Goal: Task Accomplishment & Management: Use online tool/utility

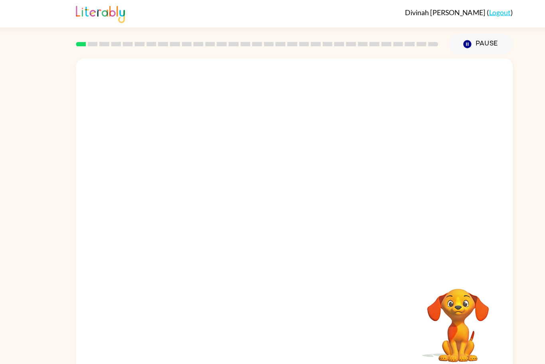
click at [474, 255] on div "Your browser must support playing .mp4 files to use Literably. Please try using…" at bounding box center [272, 193] width 545 height 289
click at [476, 256] on div "Your browser must support playing .mp4 files to use Literably. Please try using…" at bounding box center [272, 193] width 545 height 289
click at [455, 267] on video "Your browser must support playing .mp4 files to use Literably. Please try using…" at bounding box center [421, 289] width 80 height 80
click at [437, 283] on video "Your browser must support playing .mp4 files to use Literably. Please try using…" at bounding box center [421, 289] width 80 height 80
click at [444, 276] on video "Your browser must support playing .mp4 files to use Literably. Please try using…" at bounding box center [421, 289] width 80 height 80
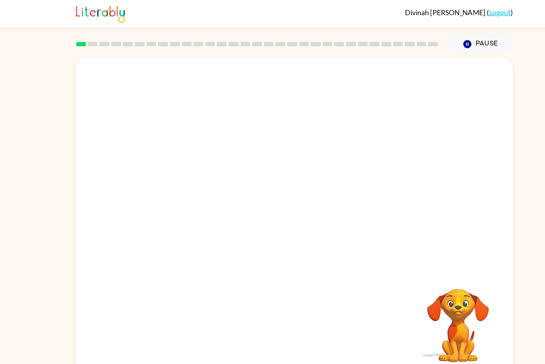
click at [441, 277] on video "Your browser must support playing .mp4 files to use Literably. Please try using…" at bounding box center [421, 289] width 80 height 80
click at [423, 293] on video "Your browser must support playing .mp4 files to use Literably. Please try using…" at bounding box center [421, 289] width 80 height 80
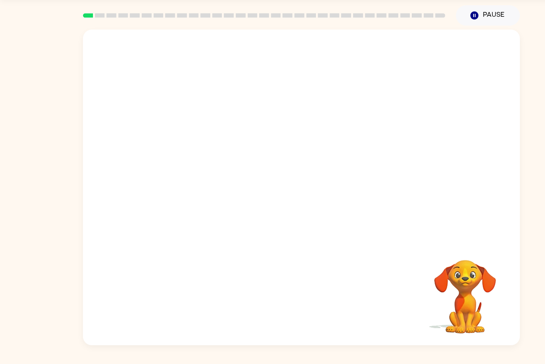
click at [429, 291] on video "Your browser must support playing .mp4 files to use Literably. Please try using…" at bounding box center [421, 289] width 80 height 80
click at [122, 194] on video "Your browser must support playing .mp4 files to use Literably. Please try using…" at bounding box center [272, 149] width 395 height 192
click at [136, 197] on video "Your browser must support playing .mp4 files to use Literably. Please try using…" at bounding box center [272, 149] width 395 height 192
click at [168, 199] on video "Your browser must support playing .mp4 files to use Literably. Please try using…" at bounding box center [272, 149] width 395 height 192
click at [164, 196] on video "Your browser must support playing .mp4 files to use Literably. Please try using…" at bounding box center [272, 149] width 395 height 192
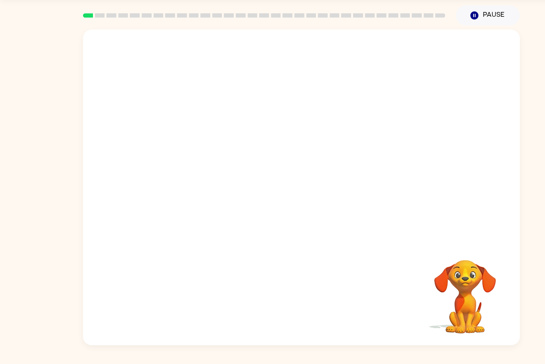
click at [168, 195] on video "Your browser must support playing .mp4 files to use Literably. Please try using…" at bounding box center [272, 149] width 395 height 192
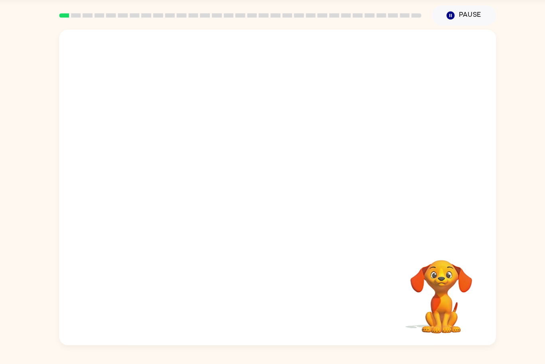
click at [420, 81] on video "Your browser must support playing .mp4 files to use Literably. Please try using…" at bounding box center [272, 149] width 395 height 192
click at [145, 189] on video "Your browser must support playing .mp4 files to use Literably. Please try using…" at bounding box center [272, 149] width 395 height 192
click at [172, 188] on video "Your browser must support playing .mp4 files to use Literably. Please try using…" at bounding box center [272, 149] width 395 height 192
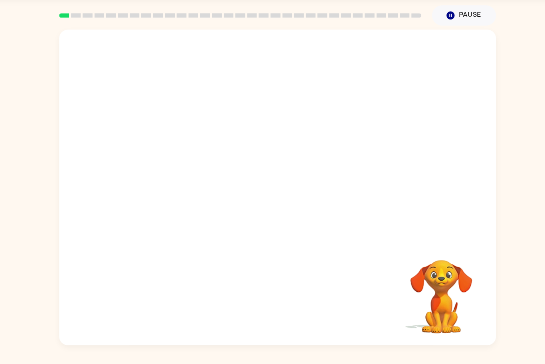
click at [172, 188] on video "Your browser must support playing .mp4 files to use Literably. Please try using…" at bounding box center [272, 149] width 395 height 192
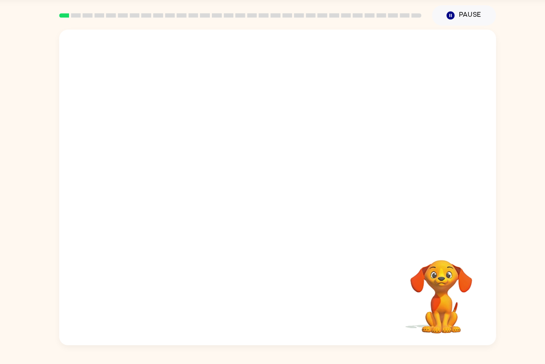
click at [172, 188] on video "Your browser must support playing .mp4 files to use Literably. Please try using…" at bounding box center [272, 149] width 395 height 192
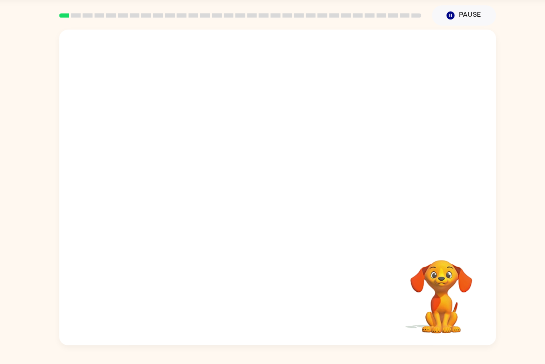
click at [172, 188] on video "Your browser must support playing .mp4 files to use Literably. Please try using…" at bounding box center [272, 149] width 395 height 192
click at [134, 196] on video "Your browser must support playing .mp4 files to use Literably. Please try using…" at bounding box center [272, 149] width 395 height 192
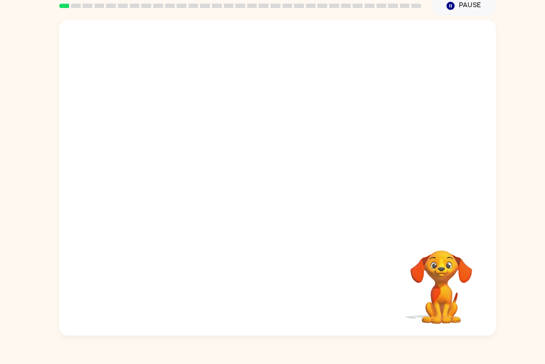
click at [432, 292] on video "Your browser must support playing .mp4 files to use Literably. Please try using…" at bounding box center [421, 289] width 80 height 80
click at [425, 294] on video "Your browser must support playing .mp4 files to use Literably. Please try using…" at bounding box center [421, 289] width 80 height 80
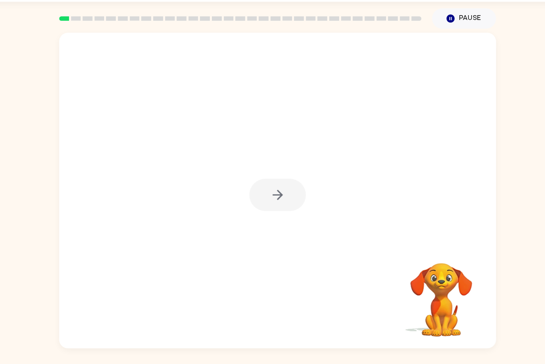
click at [283, 202] on div at bounding box center [272, 199] width 51 height 29
click at [296, 202] on div at bounding box center [272, 199] width 51 height 29
click at [269, 197] on icon "button" at bounding box center [273, 199] width 14 height 14
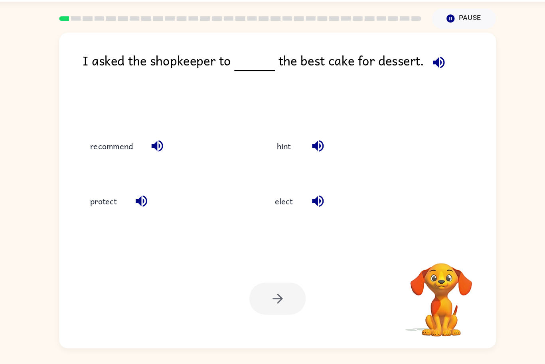
click at [418, 79] on icon "button" at bounding box center [418, 79] width 10 height 10
click at [142, 207] on button "button" at bounding box center [149, 205] width 20 height 20
click at [165, 157] on icon "button" at bounding box center [164, 155] width 10 height 10
click at [319, 149] on div "hint" at bounding box center [336, 155] width 148 height 22
click at [310, 158] on icon "button" at bounding box center [309, 155] width 14 height 14
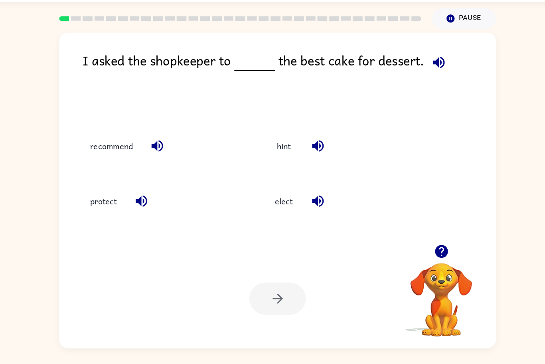
click at [305, 155] on icon "button" at bounding box center [309, 155] width 10 height 10
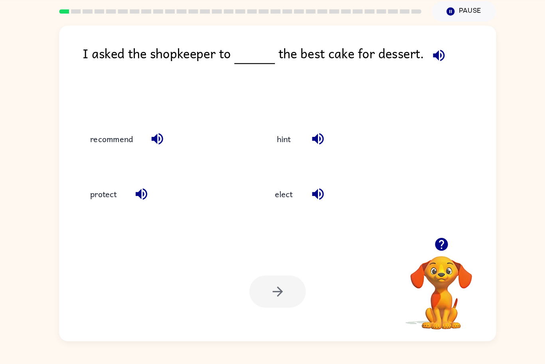
click at [314, 206] on icon "button" at bounding box center [309, 205] width 10 height 10
click at [311, 208] on icon "button" at bounding box center [309, 205] width 14 height 14
click at [418, 77] on icon "button" at bounding box center [419, 80] width 14 height 14
click at [419, 81] on icon "button" at bounding box center [419, 80] width 14 height 14
click at [313, 205] on icon "button" at bounding box center [309, 205] width 14 height 14
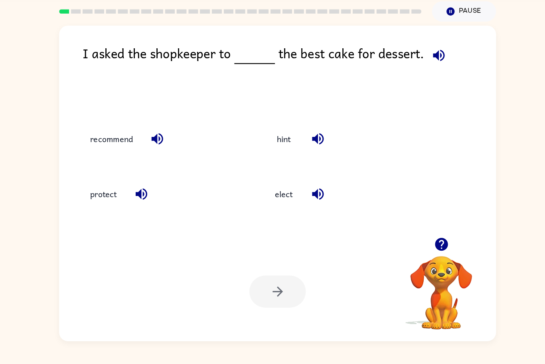
click at [165, 150] on icon "button" at bounding box center [164, 155] width 14 height 14
click at [162, 161] on icon "button" at bounding box center [164, 155] width 14 height 14
click at [412, 77] on icon "button" at bounding box center [419, 80] width 14 height 14
click at [274, 202] on button "elect" at bounding box center [279, 205] width 34 height 22
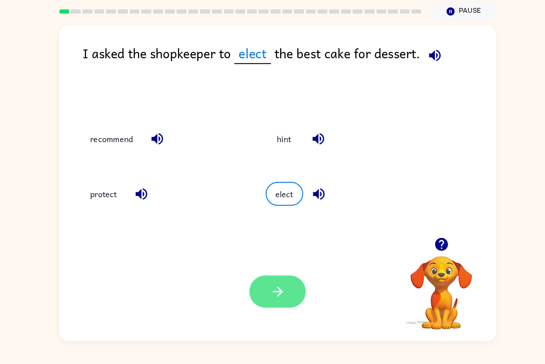
click at [274, 293] on icon "button" at bounding box center [272, 293] width 9 height 9
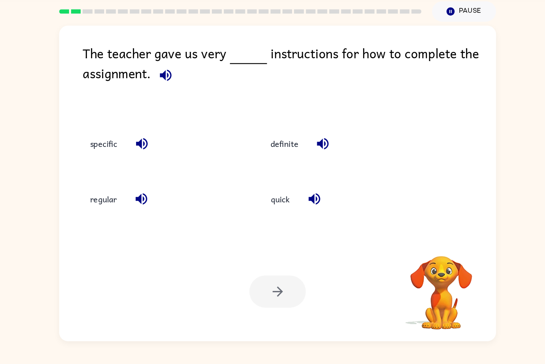
click at [261, 224] on div "quick" at bounding box center [324, 208] width 163 height 50
click at [168, 99] on icon "button" at bounding box center [171, 97] width 10 height 10
click at [147, 159] on icon "button" at bounding box center [150, 159] width 10 height 10
click at [150, 208] on icon "button" at bounding box center [150, 209] width 14 height 14
click at [312, 158] on icon "button" at bounding box center [313, 159] width 10 height 10
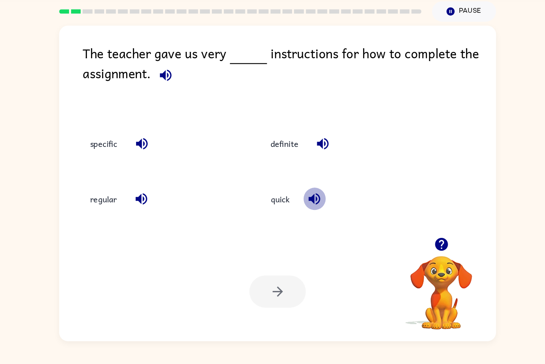
click at [305, 214] on icon "button" at bounding box center [306, 209] width 14 height 14
click at [144, 162] on icon "button" at bounding box center [150, 160] width 14 height 14
click at [109, 159] on button "specific" at bounding box center [115, 160] width 41 height 22
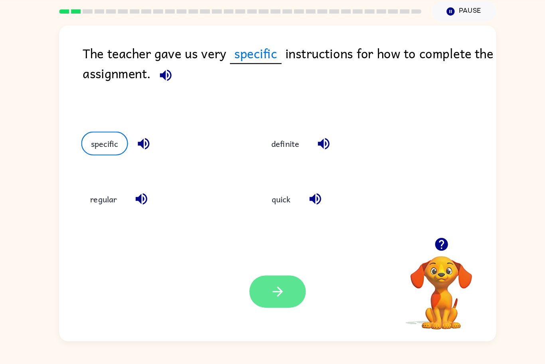
click at [268, 296] on icon "button" at bounding box center [273, 293] width 14 height 14
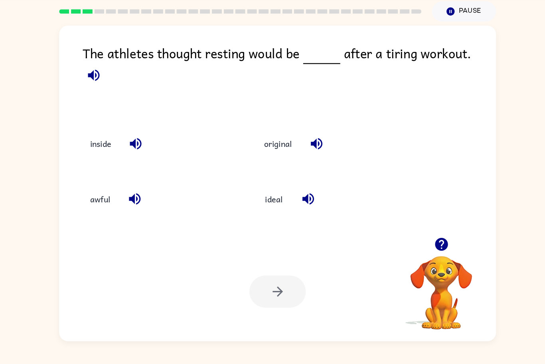
click at [111, 92] on icon "button" at bounding box center [106, 97] width 10 height 10
click at [113, 91] on icon "button" at bounding box center [106, 98] width 14 height 14
click at [111, 92] on icon "button" at bounding box center [106, 97] width 10 height 10
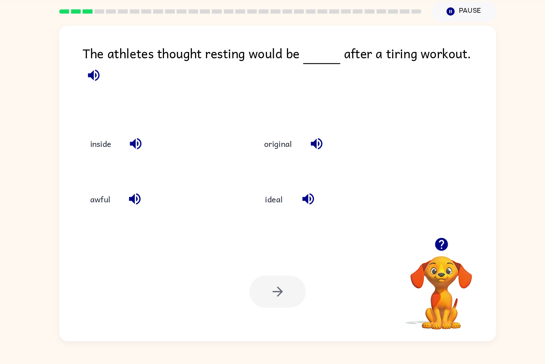
click at [113, 91] on icon "button" at bounding box center [106, 98] width 14 height 14
click at [143, 156] on icon "button" at bounding box center [144, 159] width 10 height 10
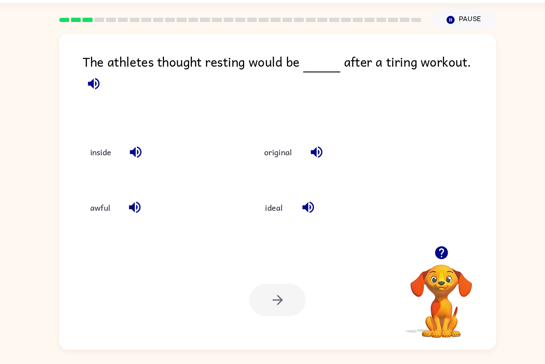
click at [137, 212] on button "button" at bounding box center [143, 209] width 20 height 20
click at [300, 209] on icon "button" at bounding box center [300, 209] width 10 height 10
click at [299, 207] on icon "button" at bounding box center [300, 209] width 10 height 10
click at [297, 206] on icon "button" at bounding box center [300, 209] width 10 height 10
click at [297, 208] on icon "button" at bounding box center [300, 209] width 14 height 14
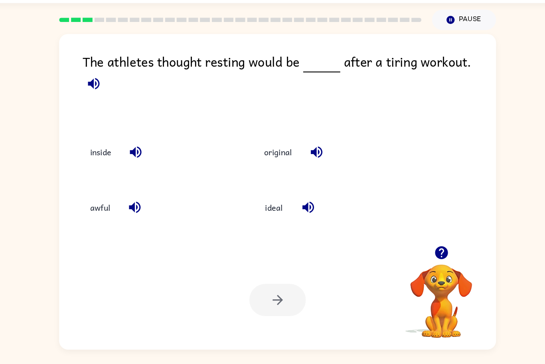
click at [308, 154] on icon "button" at bounding box center [308, 160] width 14 height 14
click at [281, 158] on button "original" at bounding box center [273, 160] width 41 height 22
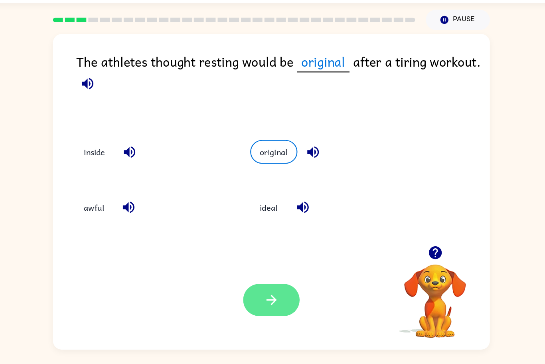
click at [283, 285] on button "button" at bounding box center [272, 293] width 51 height 29
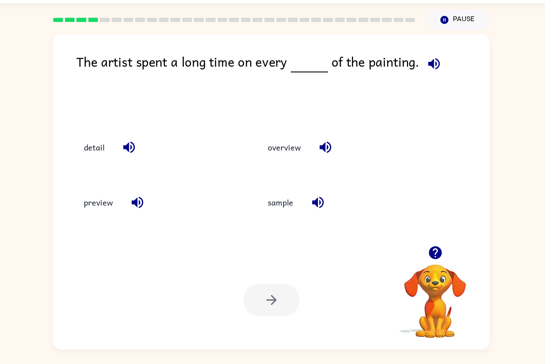
click at [414, 80] on icon "button" at bounding box center [419, 79] width 10 height 10
click at [145, 152] on icon "button" at bounding box center [144, 155] width 14 height 14
click at [157, 212] on button "button" at bounding box center [151, 205] width 20 height 20
click at [320, 159] on icon "button" at bounding box center [322, 155] width 14 height 14
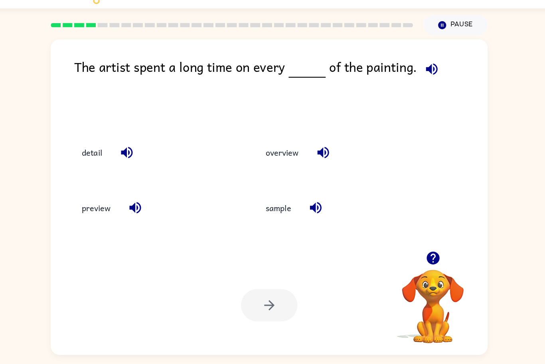
click at [316, 212] on icon "button" at bounding box center [315, 205] width 14 height 14
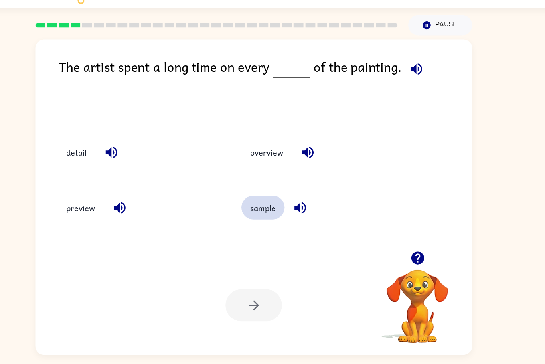
click at [278, 208] on button "sample" at bounding box center [281, 205] width 39 height 22
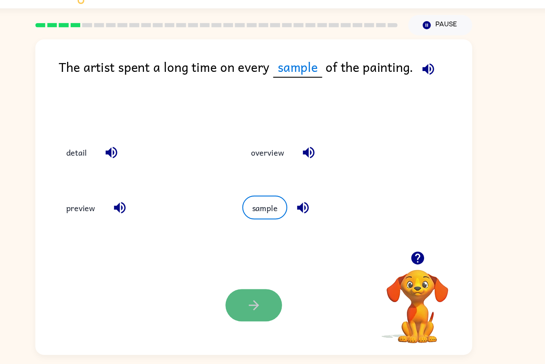
click at [284, 296] on button "button" at bounding box center [272, 293] width 51 height 29
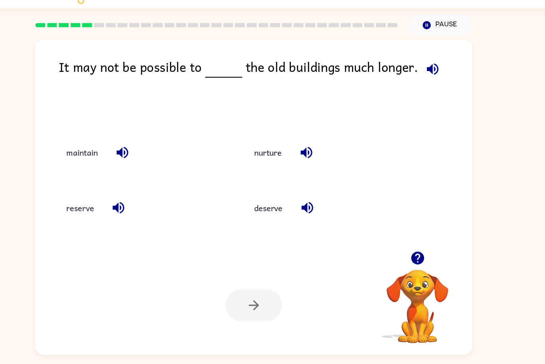
click at [431, 77] on icon "button" at bounding box center [435, 80] width 14 height 14
click at [155, 150] on icon "button" at bounding box center [154, 155] width 14 height 14
click at [151, 202] on icon "button" at bounding box center [150, 205] width 14 height 14
click at [149, 200] on icon "button" at bounding box center [150, 205] width 14 height 14
click at [150, 206] on icon "button" at bounding box center [150, 205] width 14 height 14
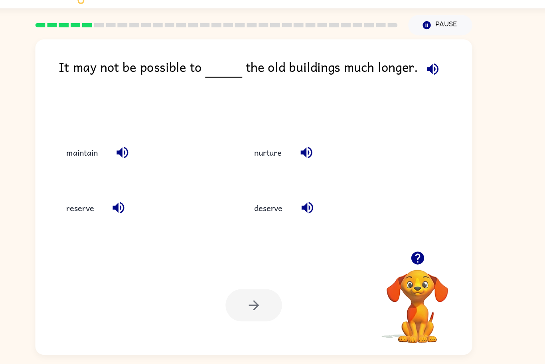
click at [325, 154] on icon "button" at bounding box center [320, 155] width 10 height 10
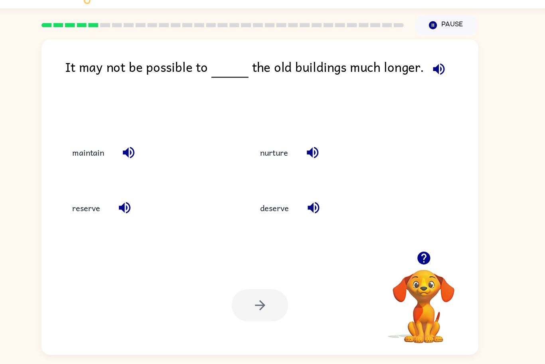
click at [324, 154] on icon "button" at bounding box center [320, 155] width 14 height 14
click at [324, 214] on button "button" at bounding box center [321, 205] width 20 height 20
click at [287, 205] on button "deserve" at bounding box center [286, 205] width 42 height 22
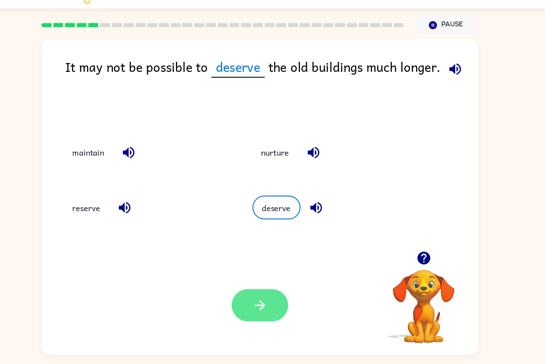
click at [278, 296] on icon "button" at bounding box center [273, 293] width 14 height 14
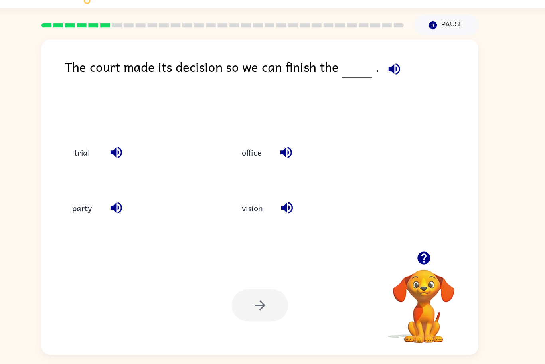
click at [394, 78] on icon "button" at bounding box center [394, 80] width 14 height 14
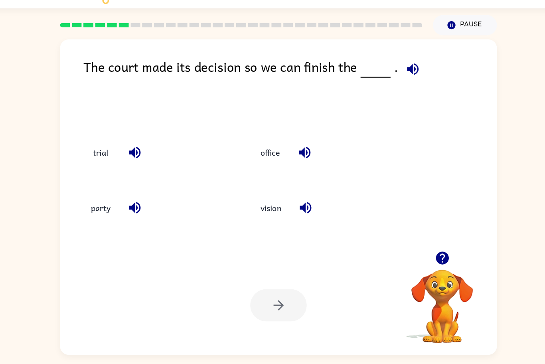
click at [396, 79] on icon "button" at bounding box center [394, 79] width 10 height 10
click at [111, 158] on button "trial" at bounding box center [112, 155] width 34 height 22
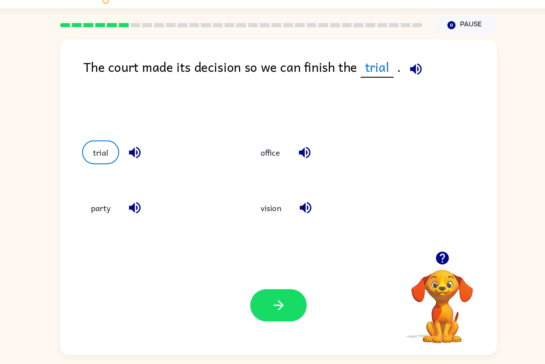
click at [143, 155] on icon "button" at bounding box center [143, 155] width 14 height 14
click at [138, 210] on icon "button" at bounding box center [143, 205] width 14 height 14
click at [293, 158] on icon "button" at bounding box center [296, 155] width 14 height 14
click at [300, 205] on icon "button" at bounding box center [297, 205] width 10 height 10
click at [134, 153] on button "button" at bounding box center [143, 155] width 20 height 20
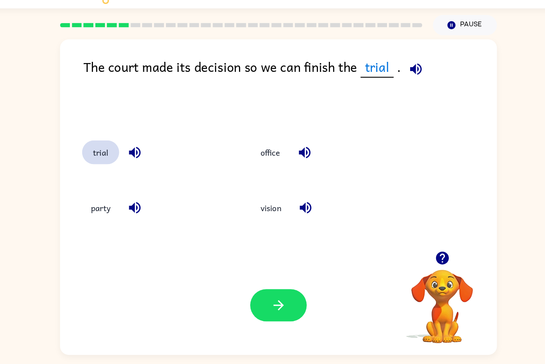
click at [117, 151] on button "trial" at bounding box center [112, 155] width 34 height 22
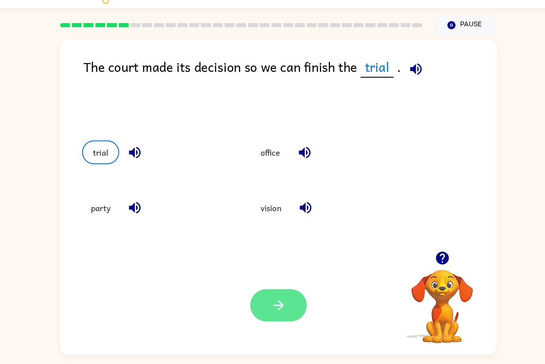
click at [284, 296] on button "button" at bounding box center [272, 293] width 51 height 29
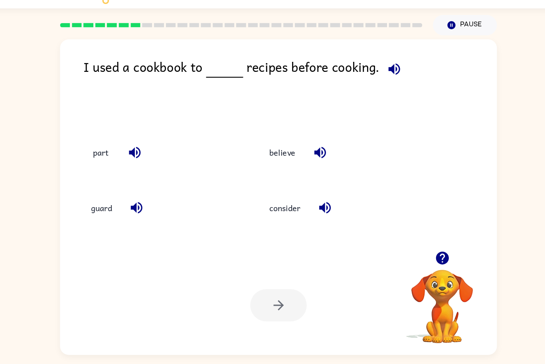
click at [371, 77] on icon "button" at bounding box center [378, 80] width 14 height 14
click at [374, 75] on icon "button" at bounding box center [378, 80] width 14 height 14
click at [374, 81] on icon "button" at bounding box center [378, 80] width 14 height 14
click at [374, 83] on icon "button" at bounding box center [378, 80] width 14 height 14
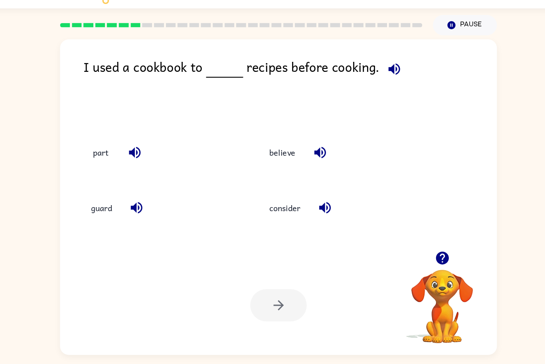
click at [371, 83] on icon "button" at bounding box center [378, 80] width 14 height 14
click at [375, 78] on icon "button" at bounding box center [377, 79] width 10 height 10
click at [377, 79] on icon "button" at bounding box center [378, 80] width 14 height 14
click at [375, 80] on icon "button" at bounding box center [377, 79] width 10 height 10
click at [115, 153] on button "part" at bounding box center [112, 155] width 34 height 22
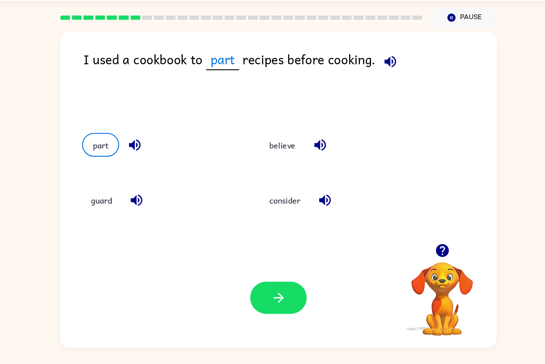
click at [145, 152] on icon "button" at bounding box center [142, 155] width 10 height 10
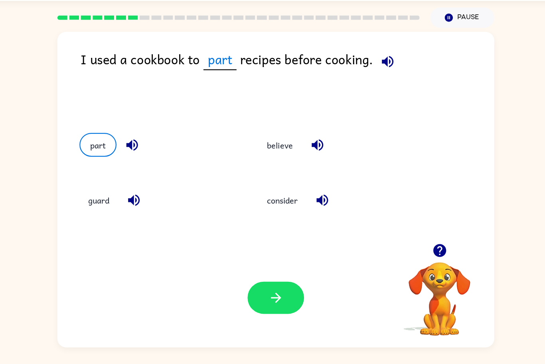
click at [137, 209] on button "button" at bounding box center [144, 205] width 20 height 20
click at [305, 159] on icon "button" at bounding box center [310, 155] width 14 height 14
click at [317, 210] on icon "button" at bounding box center [315, 205] width 14 height 14
click at [277, 207] on button "consider" at bounding box center [279, 205] width 44 height 22
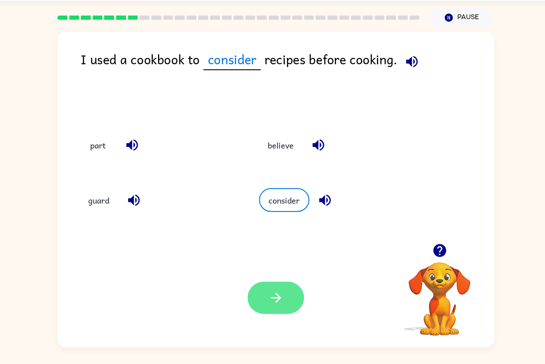
click at [288, 284] on button "button" at bounding box center [272, 293] width 51 height 29
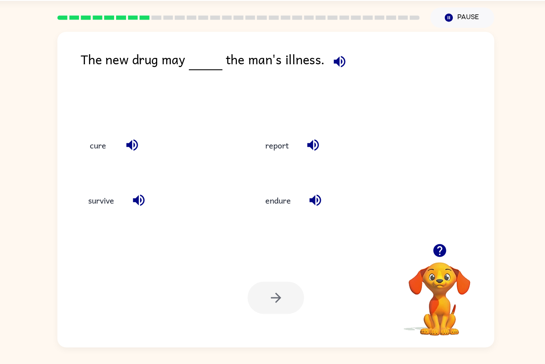
click at [329, 87] on button "button" at bounding box center [330, 79] width 20 height 20
click at [111, 158] on button "cure" at bounding box center [112, 155] width 34 height 22
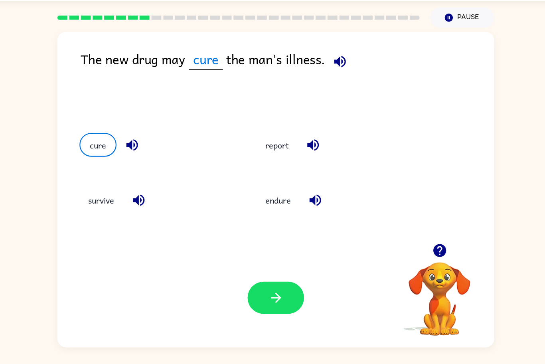
click at [143, 157] on icon "button" at bounding box center [143, 155] width 14 height 14
click at [145, 209] on icon "button" at bounding box center [149, 205] width 14 height 14
click at [306, 152] on icon "button" at bounding box center [306, 155] width 10 height 10
click at [314, 206] on icon "button" at bounding box center [308, 205] width 14 height 14
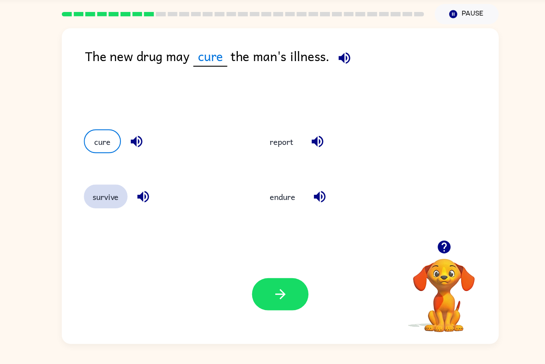
click at [107, 205] on button "survive" at bounding box center [115, 205] width 40 height 22
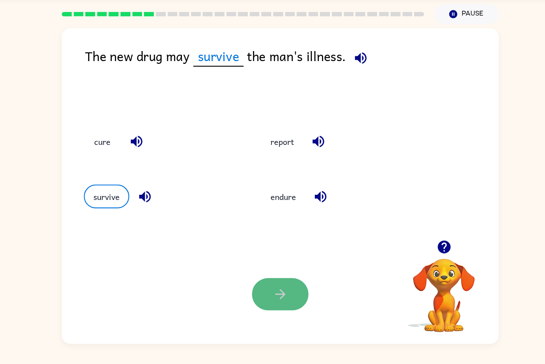
click at [288, 296] on button "button" at bounding box center [272, 293] width 51 height 29
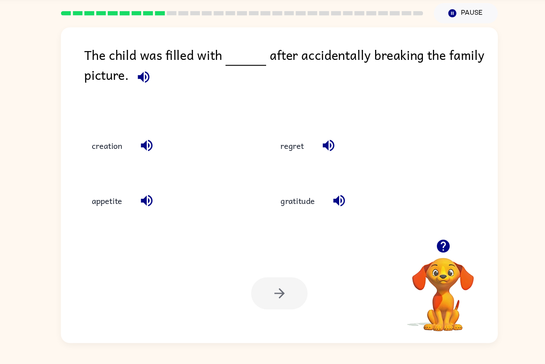
click at [145, 93] on icon "button" at bounding box center [150, 98] width 14 height 14
click at [156, 158] on icon "button" at bounding box center [153, 160] width 14 height 14
click at [151, 210] on icon "button" at bounding box center [152, 209] width 10 height 10
click at [324, 159] on icon "button" at bounding box center [317, 160] width 14 height 14
click at [324, 211] on icon "button" at bounding box center [326, 209] width 10 height 10
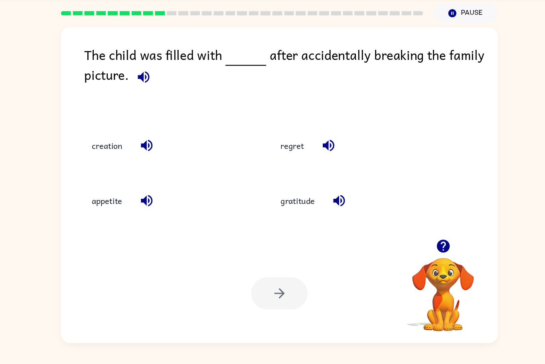
click at [153, 94] on icon "button" at bounding box center [150, 97] width 10 height 10
click at [151, 97] on icon "button" at bounding box center [150, 98] width 14 height 14
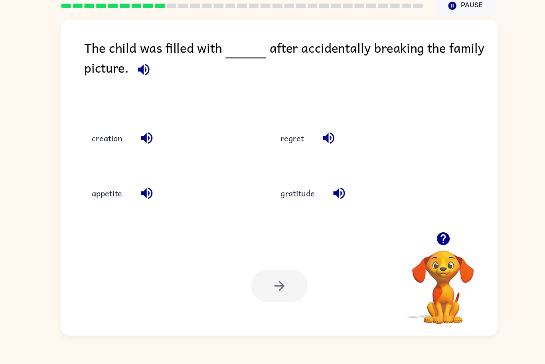
click at [149, 103] on icon "button" at bounding box center [150, 98] width 14 height 14
click at [287, 164] on button "regret" at bounding box center [284, 160] width 37 height 22
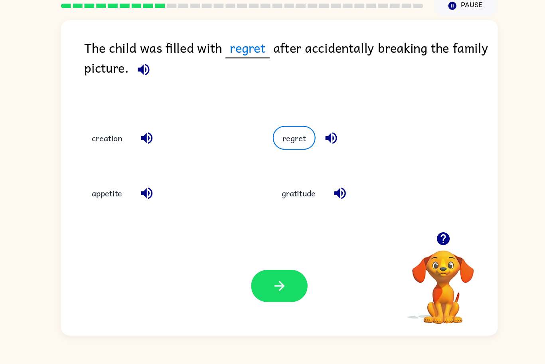
click at [317, 163] on icon "button" at bounding box center [320, 160] width 14 height 14
click at [323, 218] on button "button" at bounding box center [327, 209] width 20 height 20
click at [151, 211] on icon "button" at bounding box center [152, 209] width 10 height 10
click at [143, 158] on button "button" at bounding box center [153, 159] width 20 height 20
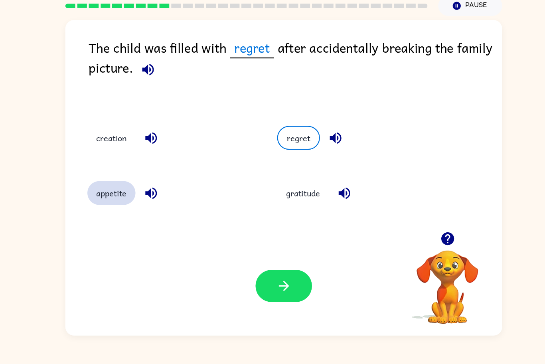
click at [113, 212] on button "appetite" at bounding box center [117, 209] width 44 height 22
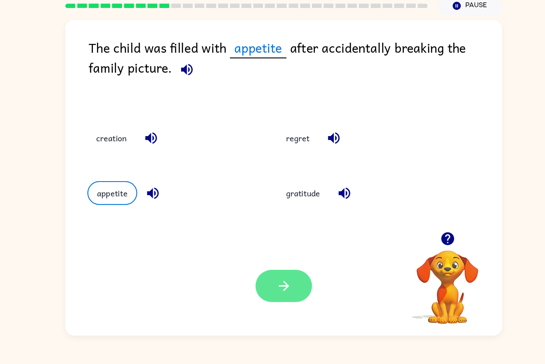
click at [276, 296] on icon "button" at bounding box center [273, 293] width 14 height 14
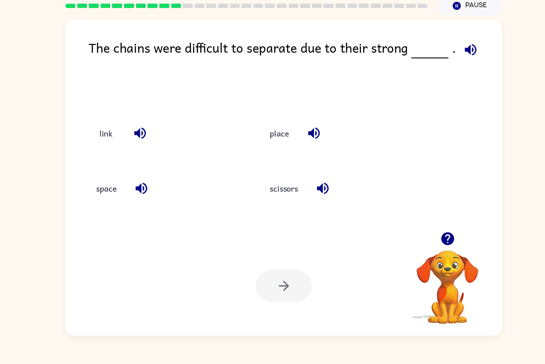
click at [441, 78] on icon "button" at bounding box center [441, 79] width 10 height 10
click at [147, 160] on icon "button" at bounding box center [143, 155] width 14 height 14
click at [147, 206] on icon "button" at bounding box center [144, 205] width 14 height 14
click at [139, 210] on icon "button" at bounding box center [144, 205] width 14 height 14
click at [304, 154] on icon "button" at bounding box center [300, 155] width 10 height 10
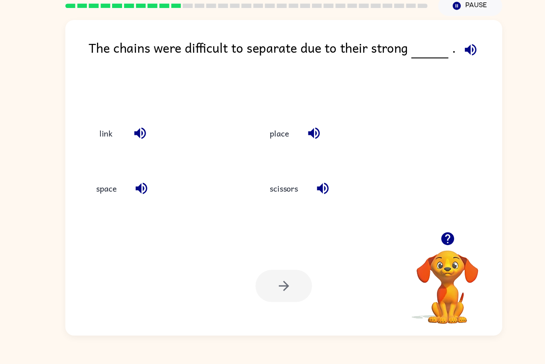
click at [307, 214] on button "button" at bounding box center [308, 205] width 20 height 20
click at [311, 204] on icon "button" at bounding box center [308, 205] width 10 height 10
click at [447, 74] on button "button" at bounding box center [442, 79] width 20 height 20
click at [443, 79] on icon "button" at bounding box center [441, 79] width 10 height 10
click at [442, 79] on icon "button" at bounding box center [441, 79] width 10 height 10
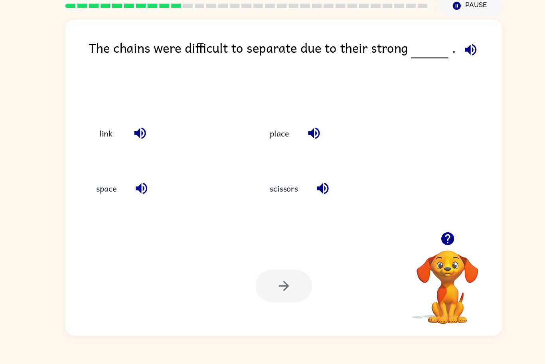
click at [313, 202] on icon "button" at bounding box center [308, 205] width 10 height 10
click at [311, 203] on icon "button" at bounding box center [308, 205] width 14 height 14
click at [279, 204] on button "scissors" at bounding box center [273, 205] width 42 height 22
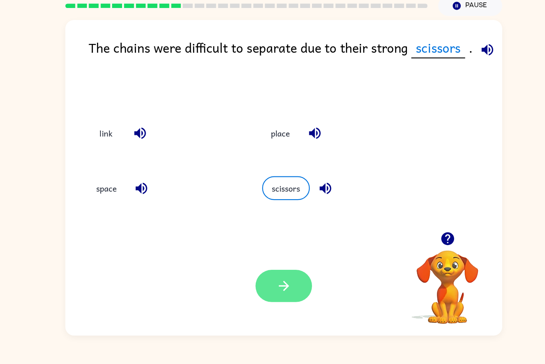
click at [262, 294] on button "button" at bounding box center [272, 293] width 51 height 29
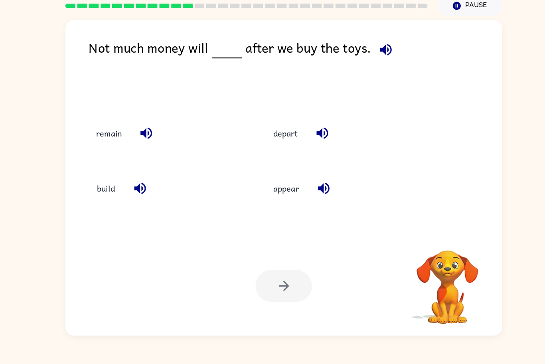
click at [367, 77] on icon "button" at bounding box center [365, 80] width 14 height 14
click at [153, 155] on icon "button" at bounding box center [148, 155] width 10 height 10
click at [141, 210] on icon "button" at bounding box center [143, 205] width 14 height 14
click at [313, 157] on icon "button" at bounding box center [307, 155] width 10 height 10
click at [317, 205] on button "button" at bounding box center [309, 205] width 20 height 20
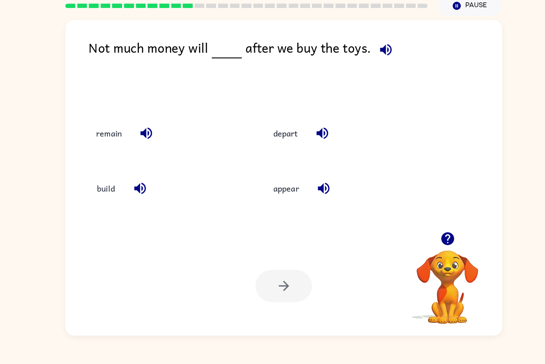
click at [365, 71] on button "button" at bounding box center [365, 79] width 20 height 20
click at [308, 208] on icon "button" at bounding box center [308, 205] width 10 height 10
click at [307, 153] on icon "button" at bounding box center [307, 155] width 10 height 10
click at [283, 164] on button "depart" at bounding box center [275, 155] width 38 height 22
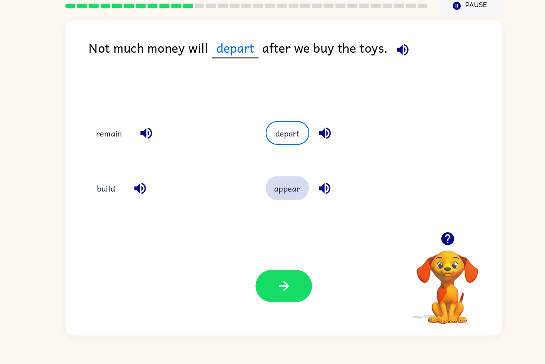
click at [278, 207] on button "appear" at bounding box center [275, 205] width 39 height 22
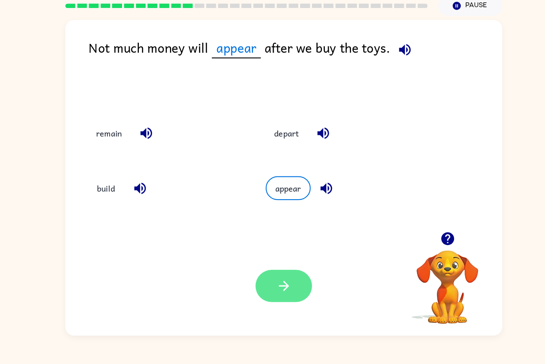
click at [268, 287] on icon "button" at bounding box center [273, 293] width 14 height 14
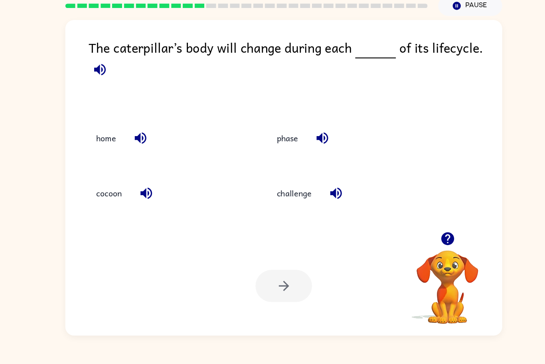
click at [99, 91] on button "button" at bounding box center [106, 97] width 20 height 20
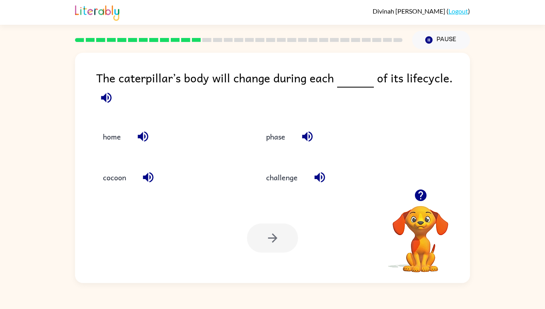
click at [107, 94] on icon "button" at bounding box center [106, 98] width 14 height 14
click at [107, 97] on icon "button" at bounding box center [106, 98] width 14 height 14
click at [145, 142] on icon "button" at bounding box center [143, 136] width 10 height 10
click at [145, 182] on icon "button" at bounding box center [148, 177] width 10 height 10
click at [310, 143] on icon "button" at bounding box center [308, 136] width 14 height 14
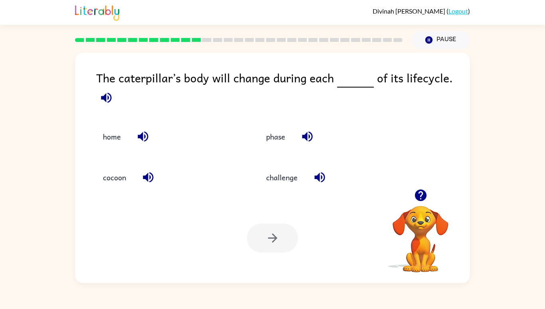
click at [330, 187] on button "button" at bounding box center [320, 177] width 20 height 20
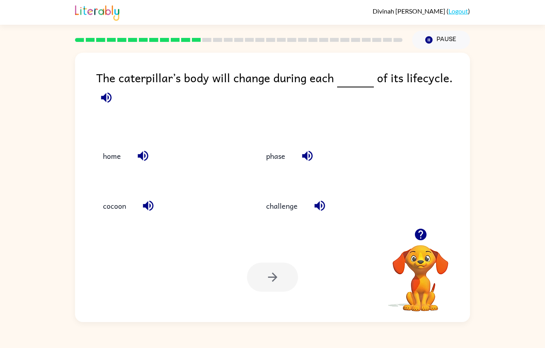
scroll to position [5, 0]
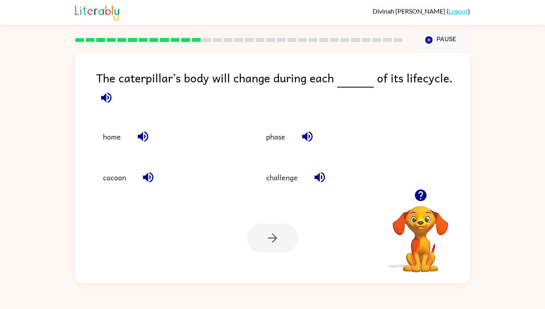
click at [108, 188] on button "cocoon" at bounding box center [114, 177] width 39 height 22
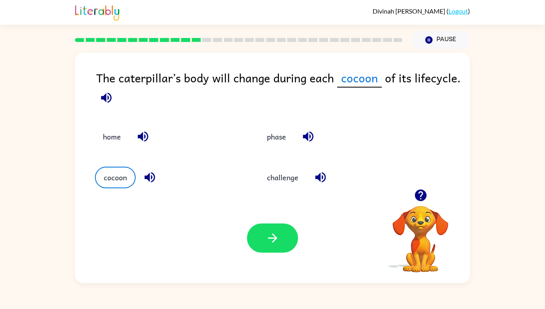
click at [273, 245] on icon "button" at bounding box center [273, 238] width 14 height 14
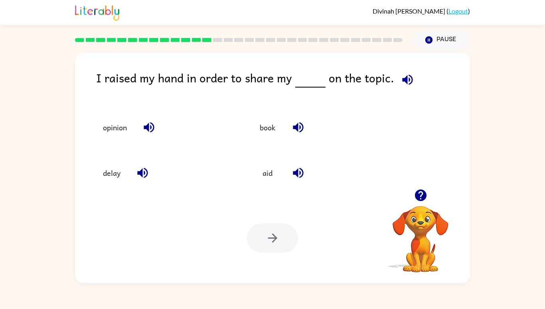
click at [406, 73] on icon "button" at bounding box center [408, 80] width 14 height 14
click at [153, 134] on icon "button" at bounding box center [149, 127] width 14 height 14
click at [141, 180] on icon "button" at bounding box center [143, 173] width 14 height 14
click at [297, 133] on button "button" at bounding box center [298, 127] width 20 height 20
click at [306, 183] on button "button" at bounding box center [298, 172] width 20 height 20
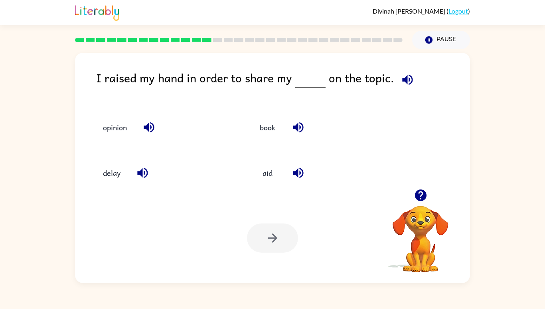
click at [107, 138] on button "opinion" at bounding box center [115, 128] width 40 height 22
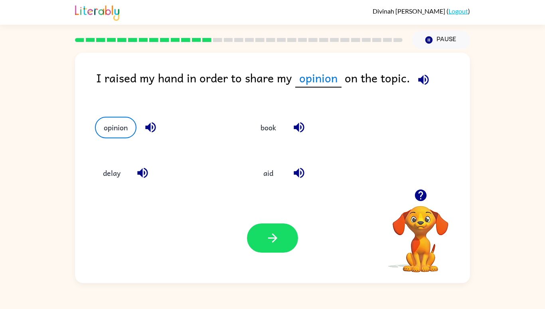
click at [279, 252] on button "button" at bounding box center [272, 237] width 51 height 29
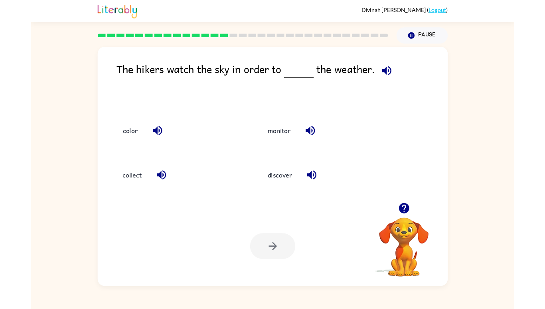
scroll to position [9, 0]
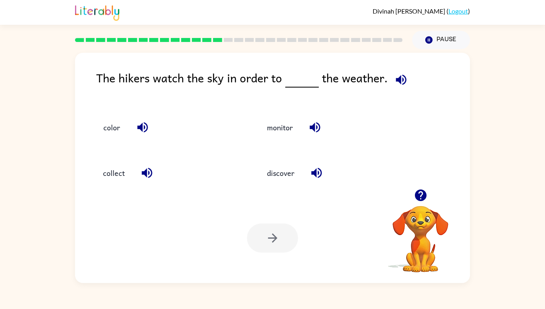
click at [405, 73] on icon "button" at bounding box center [401, 80] width 14 height 14
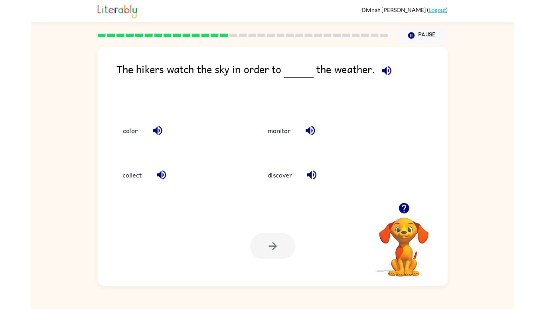
scroll to position [40, 0]
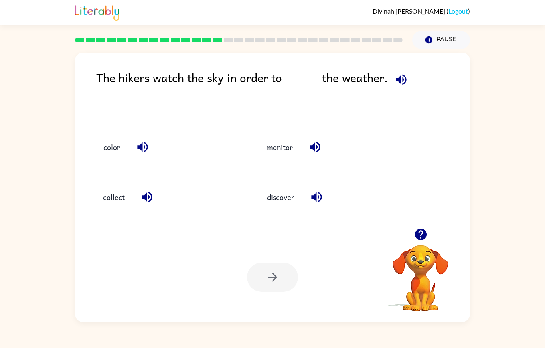
click at [394, 73] on icon "button" at bounding box center [401, 80] width 14 height 14
click at [397, 74] on icon "button" at bounding box center [401, 79] width 10 height 10
click at [399, 73] on icon "button" at bounding box center [401, 80] width 14 height 14
click at [141, 140] on icon "button" at bounding box center [143, 147] width 14 height 14
click at [145, 192] on icon "button" at bounding box center [147, 197] width 10 height 10
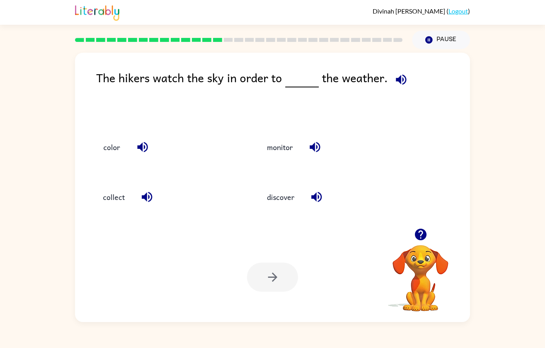
click at [313, 140] on icon "button" at bounding box center [315, 147] width 14 height 14
click at [325, 187] on button "button" at bounding box center [317, 197] width 20 height 20
click at [283, 186] on button "discover" at bounding box center [281, 197] width 44 height 22
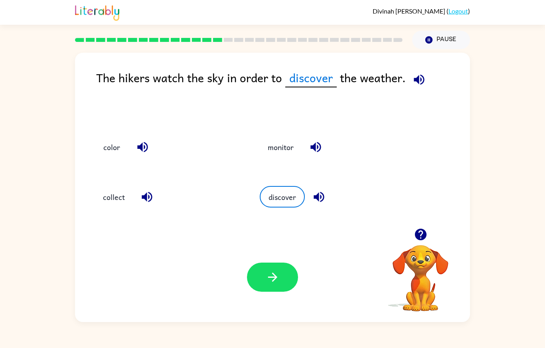
click at [281, 275] on button "button" at bounding box center [272, 277] width 51 height 29
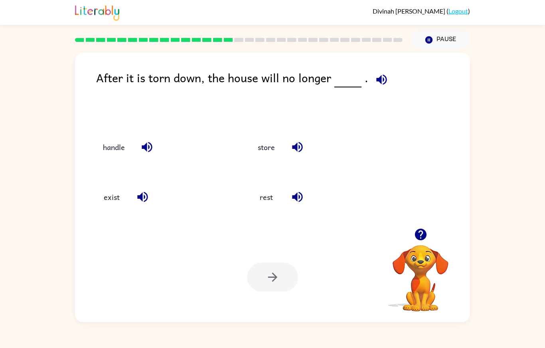
click at [376, 73] on icon "button" at bounding box center [382, 80] width 14 height 14
click at [149, 140] on icon "button" at bounding box center [147, 147] width 14 height 14
click at [298, 140] on icon "button" at bounding box center [298, 147] width 14 height 14
click at [142, 192] on icon "button" at bounding box center [142, 197] width 10 height 10
click at [294, 192] on icon "button" at bounding box center [297, 197] width 10 height 10
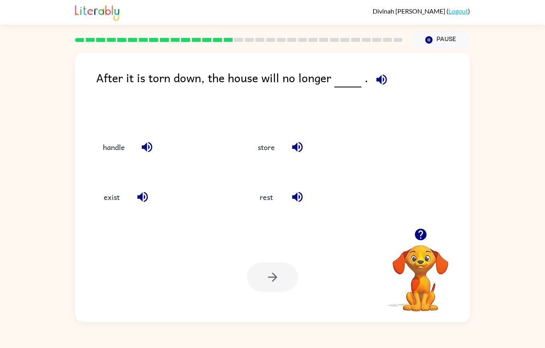
click at [107, 186] on button "exist" at bounding box center [112, 197] width 34 height 22
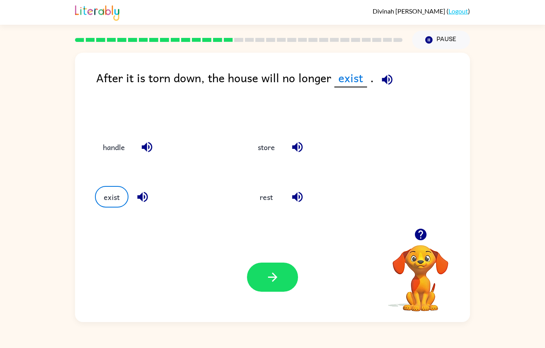
click at [277, 278] on icon "button" at bounding box center [273, 277] width 14 height 14
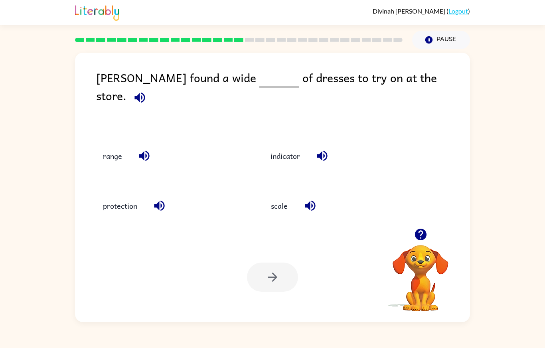
click at [145, 92] on icon "button" at bounding box center [140, 97] width 10 height 10
click at [153, 146] on button "button" at bounding box center [144, 156] width 20 height 20
click at [325, 146] on button "button" at bounding box center [322, 156] width 20 height 20
click at [162, 201] on icon "button" at bounding box center [159, 206] width 10 height 10
click at [308, 201] on icon "button" at bounding box center [310, 206] width 10 height 10
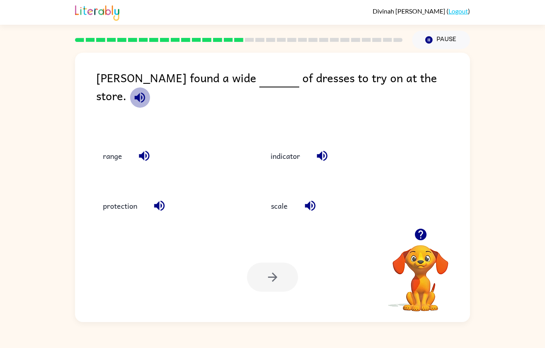
click at [145, 92] on icon "button" at bounding box center [140, 97] width 10 height 10
click at [310, 201] on icon "button" at bounding box center [310, 206] width 10 height 10
click at [164, 201] on icon "button" at bounding box center [159, 206] width 10 height 10
click at [144, 151] on icon "button" at bounding box center [144, 156] width 10 height 10
click at [323, 151] on icon "button" at bounding box center [322, 156] width 10 height 10
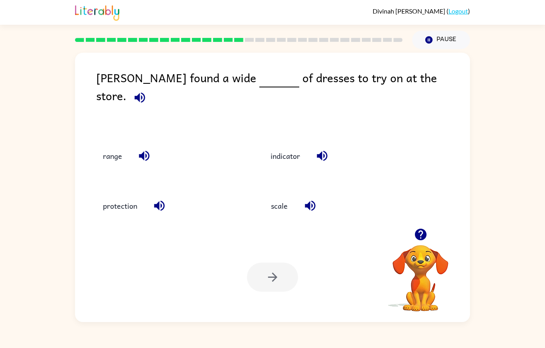
click at [284, 145] on button "indicator" at bounding box center [286, 156] width 46 height 22
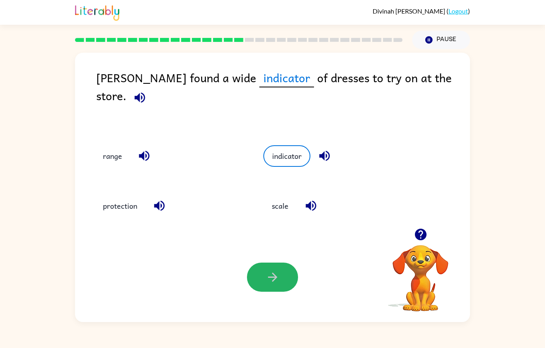
click at [276, 268] on button "button" at bounding box center [272, 277] width 51 height 29
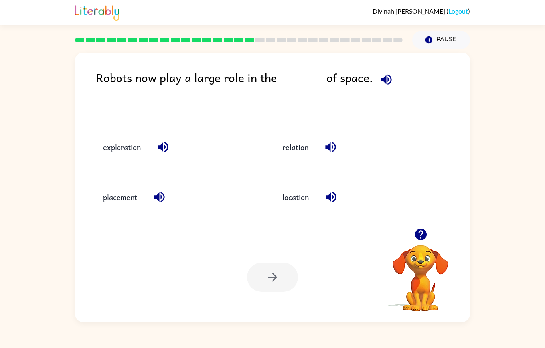
click at [384, 74] on icon "button" at bounding box center [386, 79] width 10 height 10
click at [160, 140] on icon "button" at bounding box center [163, 147] width 14 height 14
click at [339, 137] on button "button" at bounding box center [331, 147] width 20 height 20
click at [159, 192] on icon "button" at bounding box center [159, 197] width 10 height 10
click at [329, 192] on icon "button" at bounding box center [331, 197] width 10 height 10
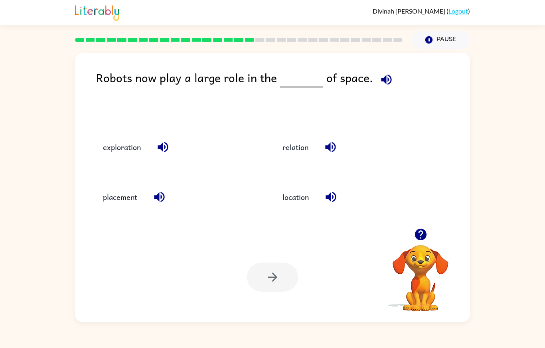
click at [113, 186] on button "placement" at bounding box center [120, 197] width 50 height 22
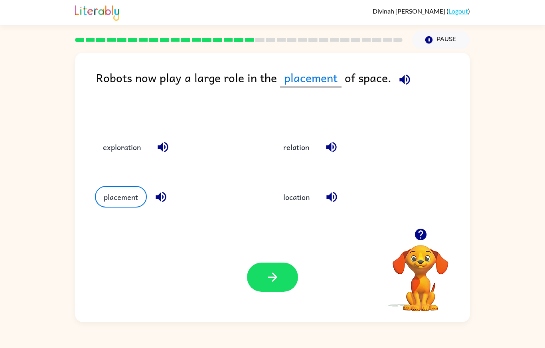
click at [287, 274] on button "button" at bounding box center [272, 277] width 51 height 29
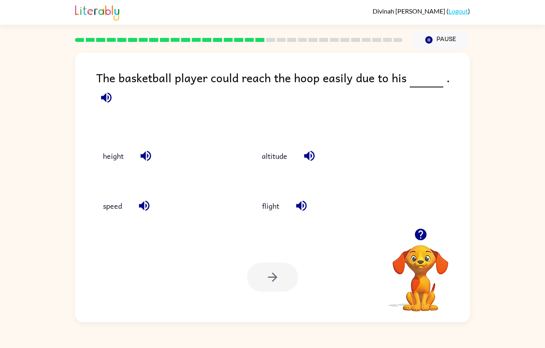
click at [113, 91] on icon "button" at bounding box center [106, 98] width 14 height 14
click at [147, 146] on button "button" at bounding box center [146, 156] width 20 height 20
click at [142, 149] on icon "button" at bounding box center [146, 156] width 14 height 14
click at [118, 145] on button "height" at bounding box center [113, 156] width 37 height 22
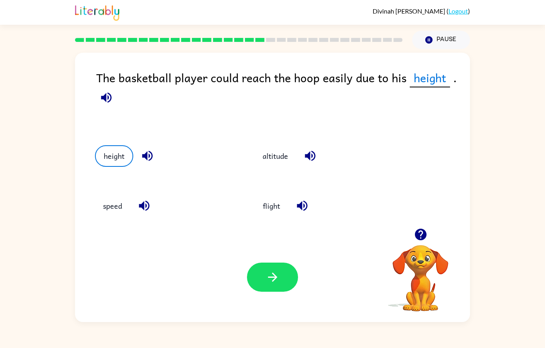
click at [285, 285] on button "button" at bounding box center [272, 277] width 51 height 29
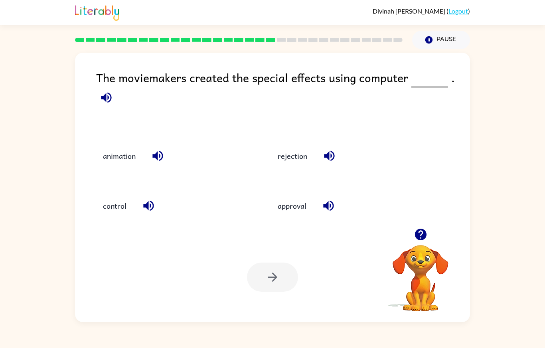
click at [107, 91] on icon "button" at bounding box center [106, 98] width 14 height 14
click at [336, 69] on div "The moviemakers created the special effects using computer ." at bounding box center [283, 99] width 374 height 61
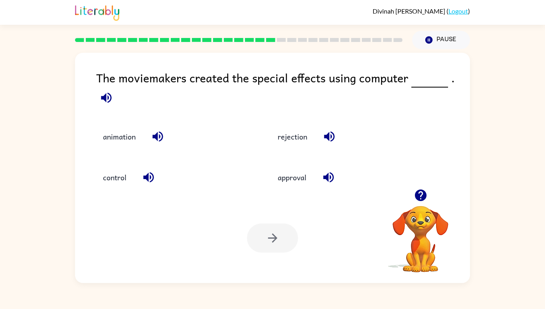
click at [157, 142] on icon "button" at bounding box center [158, 136] width 10 height 10
click at [147, 184] on icon "button" at bounding box center [149, 177] width 14 height 14
click at [156, 192] on div "control" at bounding box center [167, 171] width 175 height 41
click at [330, 143] on icon "button" at bounding box center [330, 136] width 14 height 14
click at [325, 184] on icon "button" at bounding box center [329, 177] width 14 height 14
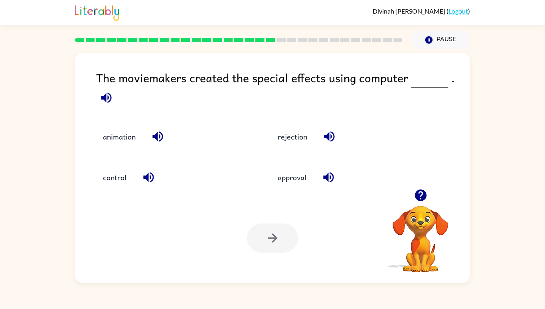
click at [159, 143] on icon "button" at bounding box center [158, 136] width 14 height 14
click at [153, 184] on icon "button" at bounding box center [149, 177] width 14 height 14
click at [106, 91] on icon "button" at bounding box center [106, 98] width 14 height 14
click at [125, 147] on button "animation" at bounding box center [119, 136] width 49 height 22
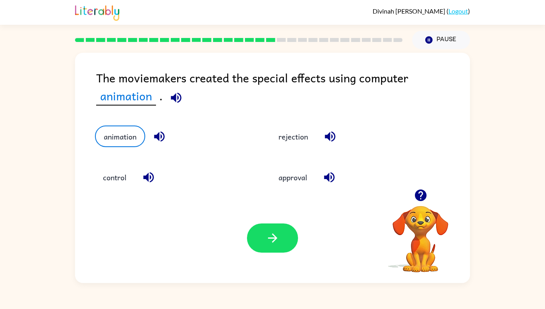
click at [264, 252] on button "button" at bounding box center [272, 237] width 51 height 29
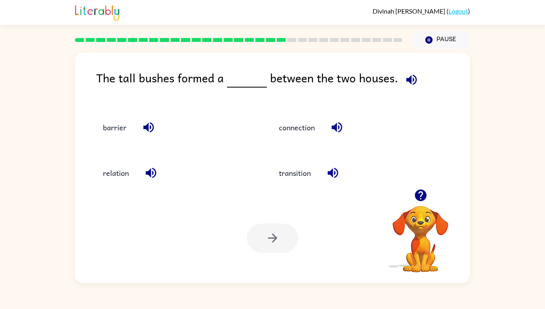
click at [406, 77] on icon "button" at bounding box center [411, 79] width 10 height 10
click at [145, 133] on icon "button" at bounding box center [148, 127] width 10 height 10
click at [338, 133] on icon "button" at bounding box center [337, 127] width 10 height 10
click at [146, 180] on icon "button" at bounding box center [151, 173] width 14 height 14
click at [333, 183] on button "button" at bounding box center [333, 172] width 20 height 20
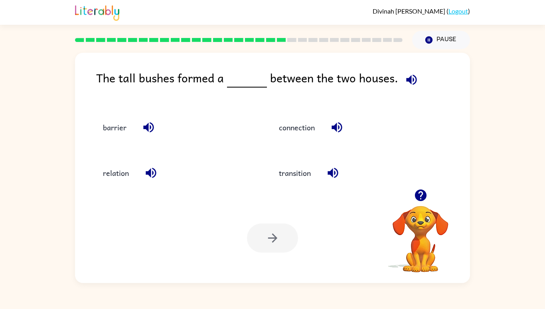
click at [107, 138] on button "barrier" at bounding box center [115, 128] width 40 height 22
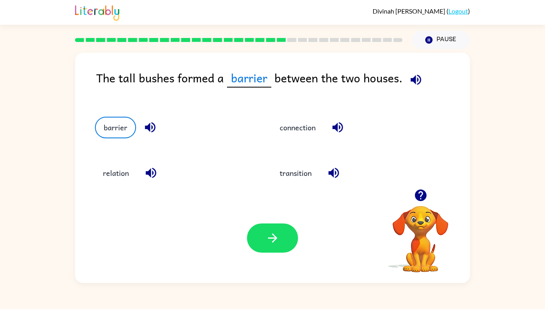
click at [265, 252] on button "button" at bounding box center [272, 237] width 51 height 29
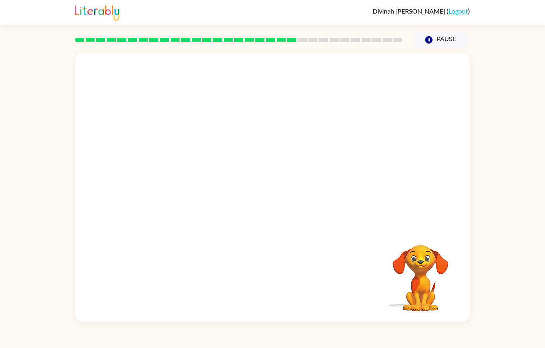
scroll to position [24, 0]
click at [264, 177] on button "button" at bounding box center [272, 191] width 51 height 29
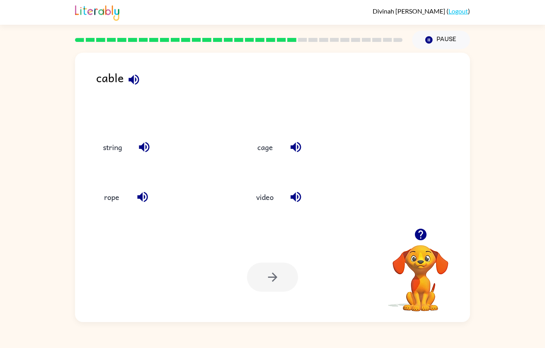
click at [131, 73] on icon "button" at bounding box center [134, 80] width 14 height 14
click at [143, 140] on icon "button" at bounding box center [144, 147] width 14 height 14
click at [139, 190] on icon "button" at bounding box center [143, 197] width 14 height 14
click at [295, 140] on icon "button" at bounding box center [296, 147] width 14 height 14
click at [299, 190] on icon "button" at bounding box center [296, 197] width 14 height 14
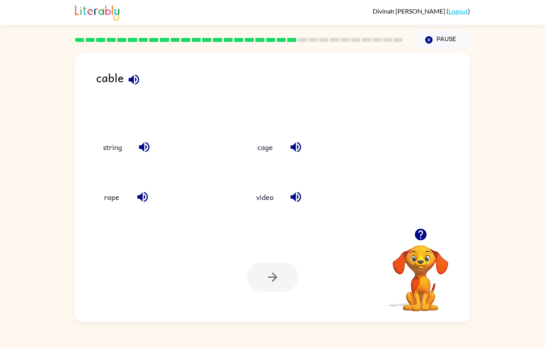
click at [266, 189] on button "video" at bounding box center [265, 197] width 34 height 22
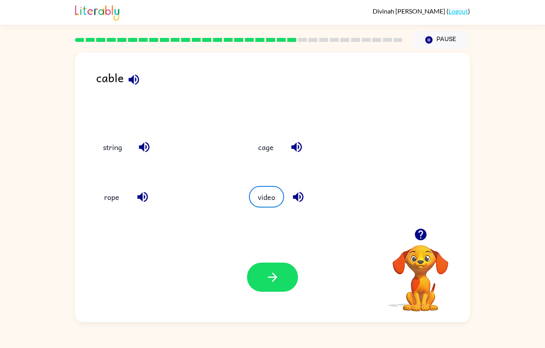
scroll to position [33, 0]
click at [287, 286] on button "button" at bounding box center [272, 277] width 51 height 29
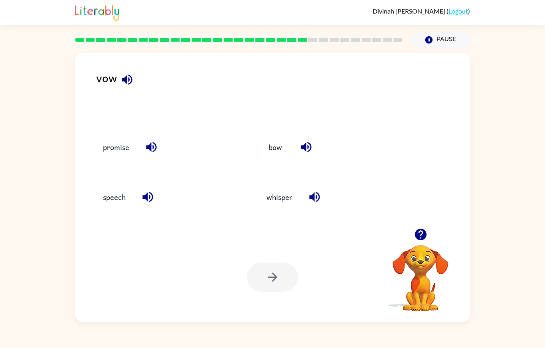
click at [128, 73] on icon "button" at bounding box center [127, 80] width 14 height 14
click at [151, 142] on icon "button" at bounding box center [151, 147] width 10 height 10
click at [152, 192] on icon "button" at bounding box center [148, 197] width 10 height 10
click at [308, 142] on icon "button" at bounding box center [306, 147] width 10 height 10
click at [320, 192] on icon "button" at bounding box center [314, 197] width 10 height 10
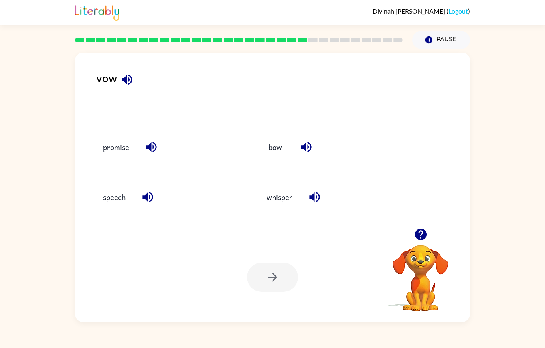
click at [280, 136] on button "bow" at bounding box center [276, 147] width 34 height 22
click at [271, 292] on button "button" at bounding box center [272, 277] width 51 height 29
click at [142, 73] on icon "button" at bounding box center [142, 80] width 14 height 14
click at [149, 142] on icon "button" at bounding box center [144, 147] width 10 height 10
click at [151, 192] on icon "button" at bounding box center [151, 197] width 10 height 10
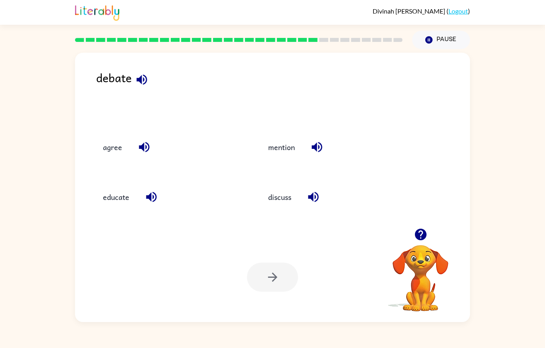
click at [317, 142] on icon "button" at bounding box center [317, 147] width 10 height 10
click at [315, 190] on icon "button" at bounding box center [314, 197] width 14 height 14
click at [119, 136] on button "agree" at bounding box center [112, 147] width 35 height 22
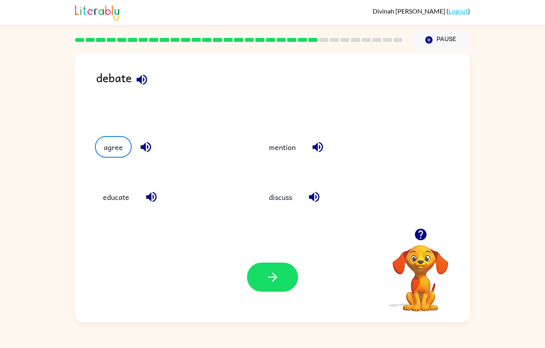
click at [260, 271] on button "button" at bounding box center [272, 277] width 51 height 29
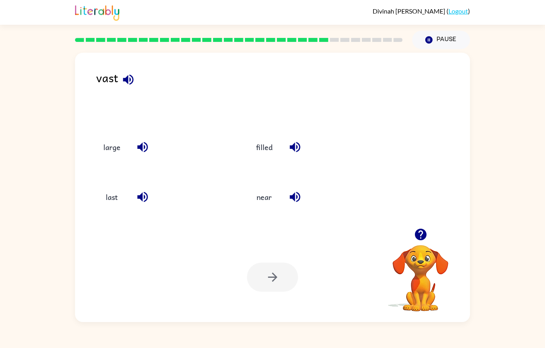
click at [128, 74] on icon "button" at bounding box center [128, 79] width 10 height 10
click at [135, 187] on button "button" at bounding box center [143, 197] width 20 height 20
click at [96, 186] on button "last" at bounding box center [112, 197] width 34 height 22
click at [275, 282] on icon "button" at bounding box center [272, 277] width 9 height 9
click at [135, 74] on icon "button" at bounding box center [138, 79] width 10 height 10
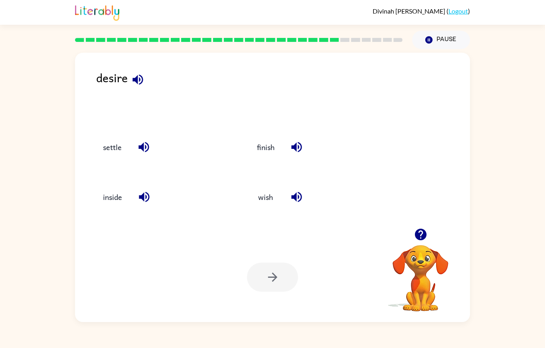
click at [149, 140] on icon "button" at bounding box center [144, 147] width 14 height 14
click at [148, 190] on icon "button" at bounding box center [144, 197] width 14 height 14
click at [295, 142] on icon "button" at bounding box center [296, 147] width 10 height 10
click at [299, 190] on icon "button" at bounding box center [297, 197] width 14 height 14
click at [274, 186] on button "wish" at bounding box center [266, 197] width 34 height 22
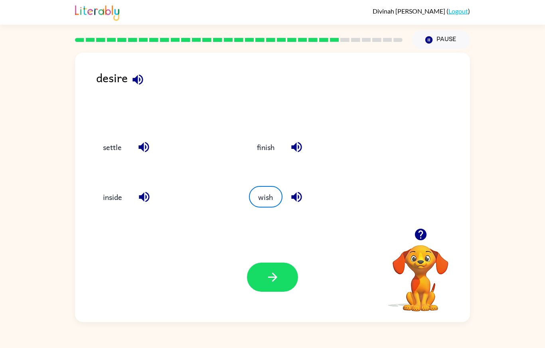
scroll to position [40, 0]
click at [287, 256] on div "Your browser must support playing .mp4 files to use Literably. Please try using…" at bounding box center [272, 277] width 395 height 90
click at [278, 273] on icon "button" at bounding box center [273, 277] width 14 height 14
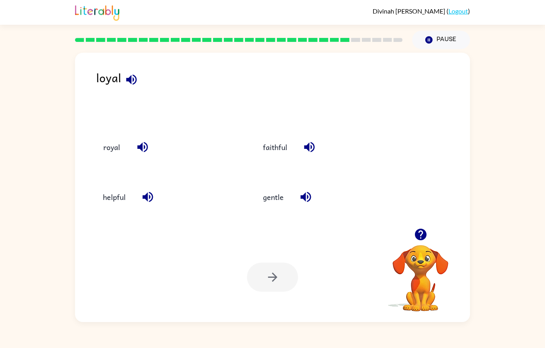
click at [131, 74] on icon "button" at bounding box center [131, 79] width 10 height 10
click at [144, 140] on icon "button" at bounding box center [143, 147] width 14 height 14
click at [149, 192] on icon "button" at bounding box center [148, 197] width 10 height 10
click at [308, 142] on icon "button" at bounding box center [309, 147] width 10 height 10
click at [312, 190] on icon "button" at bounding box center [306, 197] width 14 height 14
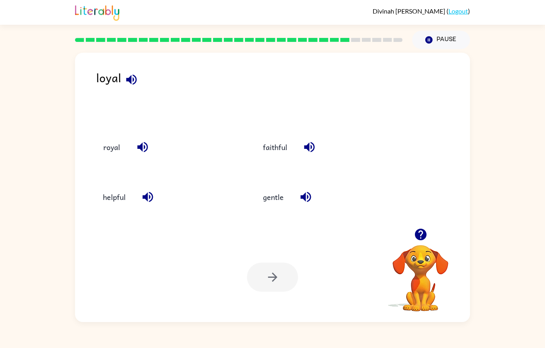
click at [106, 136] on button "royal" at bounding box center [112, 147] width 34 height 22
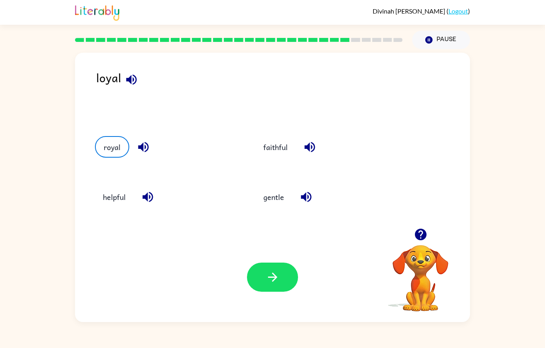
scroll to position [36, 0]
click at [278, 251] on div "Your browser must support playing .mp4 files to use Literably. Please try using…" at bounding box center [272, 277] width 395 height 90
click at [286, 276] on button "button" at bounding box center [272, 277] width 51 height 29
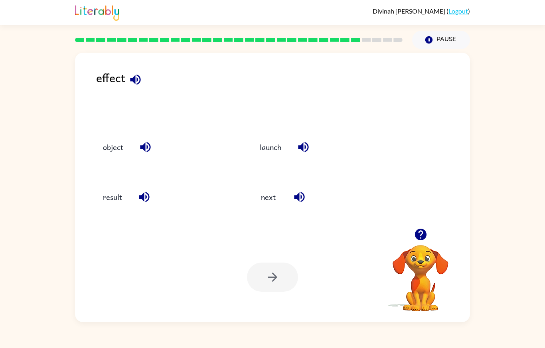
click at [138, 73] on icon "button" at bounding box center [136, 80] width 14 height 14
click at [152, 140] on icon "button" at bounding box center [146, 147] width 14 height 14
click at [147, 192] on icon "button" at bounding box center [144, 197] width 10 height 10
click at [304, 140] on icon "button" at bounding box center [304, 147] width 14 height 14
click at [303, 190] on icon "button" at bounding box center [300, 197] width 14 height 14
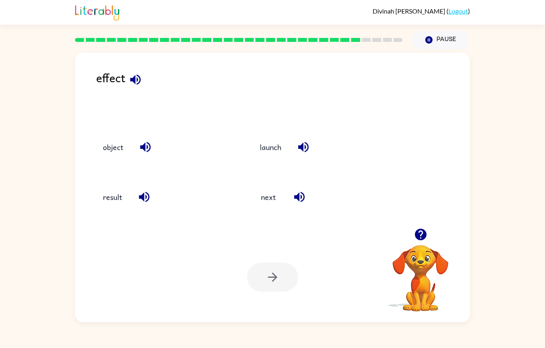
click at [138, 74] on icon "button" at bounding box center [135, 79] width 10 height 10
click at [147, 140] on icon "button" at bounding box center [146, 147] width 14 height 14
click at [153, 187] on button "button" at bounding box center [144, 197] width 20 height 20
click at [148, 192] on icon "button" at bounding box center [144, 197] width 10 height 10
click at [117, 186] on button "result" at bounding box center [112, 197] width 35 height 22
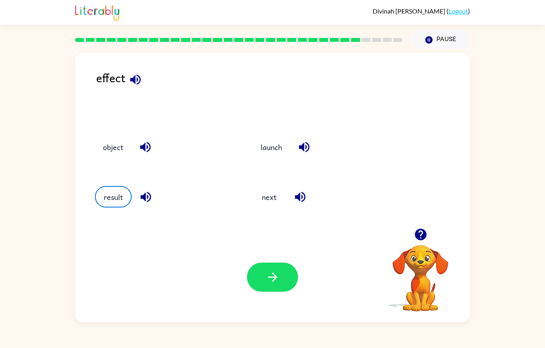
click at [275, 296] on div "Your browser must support playing .mp4 files to use Literably. Please try using…" at bounding box center [272, 277] width 395 height 90
click at [277, 281] on icon "button" at bounding box center [272, 277] width 9 height 9
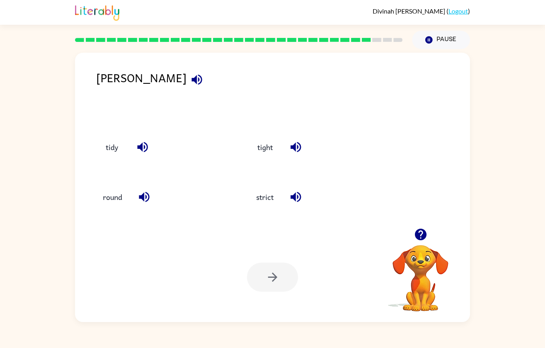
click at [333, 38] on rect at bounding box center [334, 40] width 9 height 4
click at [192, 74] on icon "button" at bounding box center [197, 79] width 10 height 10
click at [144, 140] on icon "button" at bounding box center [143, 147] width 14 height 14
click at [147, 192] on icon "button" at bounding box center [144, 197] width 10 height 10
click at [296, 142] on icon "button" at bounding box center [296, 147] width 10 height 10
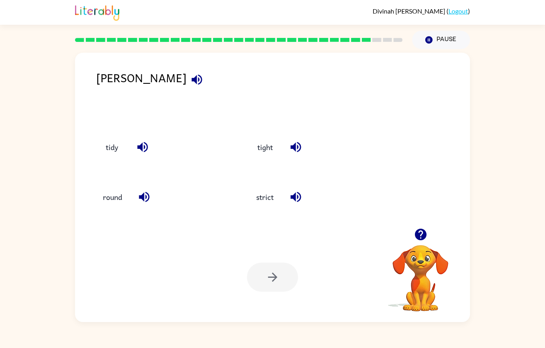
click at [302, 190] on icon "button" at bounding box center [296, 197] width 14 height 14
click at [273, 186] on button "strict" at bounding box center [265, 197] width 34 height 22
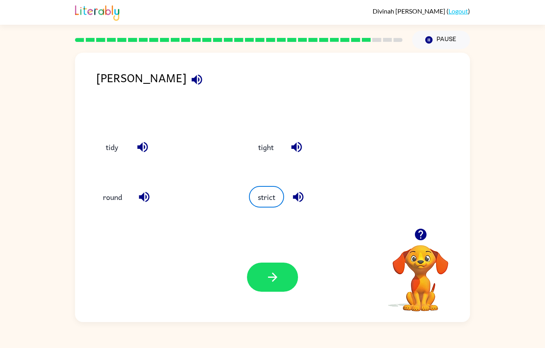
scroll to position [31, 0]
click at [267, 272] on button "button" at bounding box center [272, 277] width 51 height 29
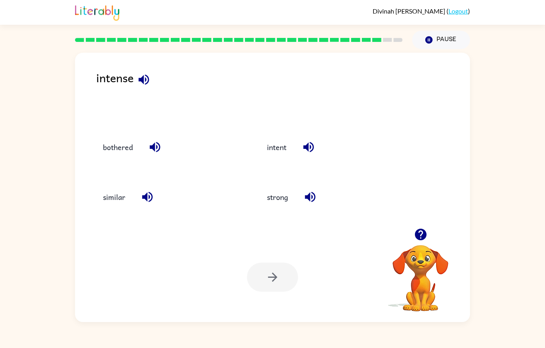
click at [149, 74] on icon "button" at bounding box center [144, 79] width 10 height 10
click at [156, 140] on icon "button" at bounding box center [155, 147] width 14 height 14
click at [144, 192] on icon "button" at bounding box center [147, 197] width 10 height 10
click at [305, 140] on icon "button" at bounding box center [309, 147] width 14 height 14
click at [310, 190] on icon "button" at bounding box center [310, 197] width 14 height 14
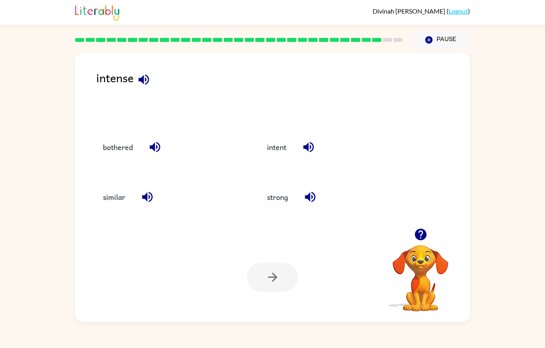
click at [277, 136] on button "intent" at bounding box center [277, 147] width 36 height 22
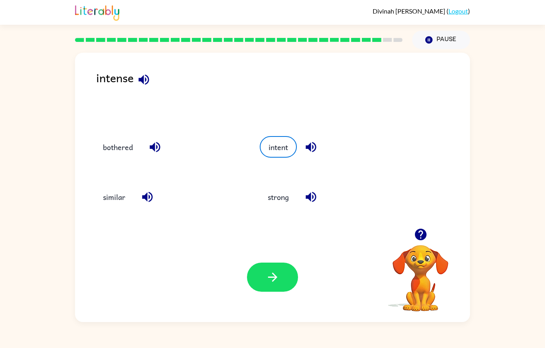
click at [281, 273] on button "button" at bounding box center [272, 277] width 51 height 29
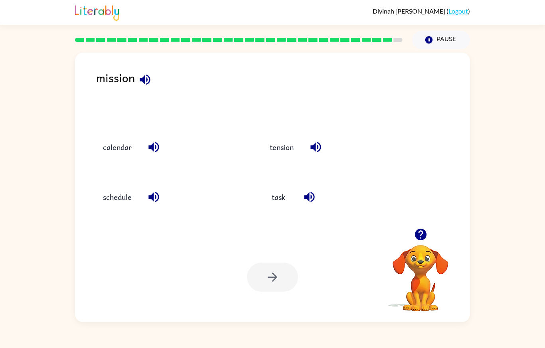
click at [148, 73] on icon "button" at bounding box center [145, 80] width 14 height 14
click at [159, 140] on icon "button" at bounding box center [154, 147] width 14 height 14
click at [153, 190] on icon "button" at bounding box center [154, 197] width 14 height 14
click at [319, 140] on icon "button" at bounding box center [316, 147] width 14 height 14
click at [308, 190] on icon "button" at bounding box center [310, 197] width 14 height 14
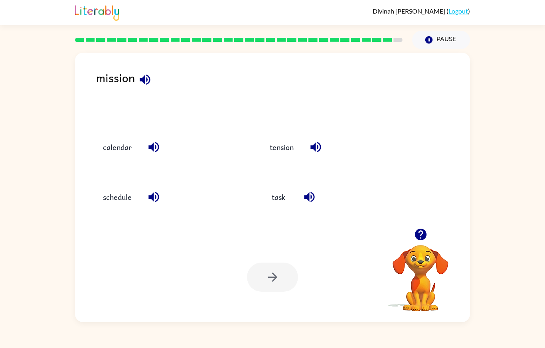
click at [139, 73] on icon "button" at bounding box center [145, 80] width 14 height 14
click at [277, 186] on button "task" at bounding box center [279, 197] width 34 height 22
click at [280, 284] on button "button" at bounding box center [272, 277] width 51 height 29
